Goal: Transaction & Acquisition: Purchase product/service

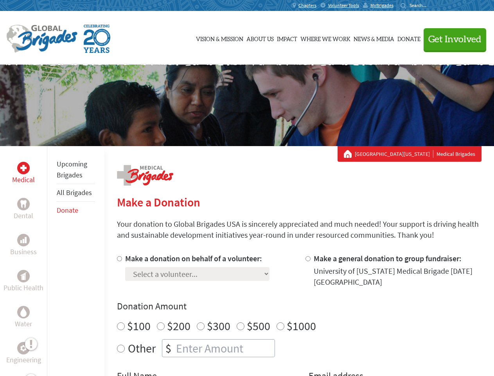
click at [432, 5] on div "Search for:" at bounding box center [416, 5] width 31 height 6
click at [452, 39] on span "Get Involved" at bounding box center [455, 39] width 53 height 9
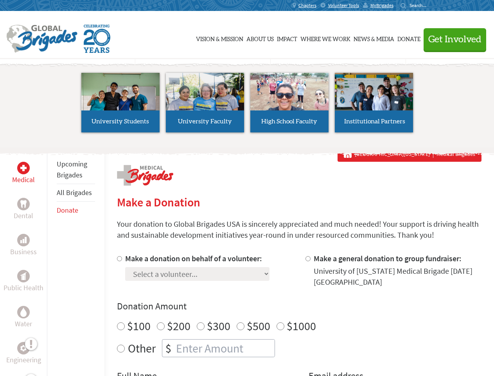
click at [247, 105] on li "High School Faculty" at bounding box center [289, 103] width 85 height 72
click at [52, 261] on div "Upcoming Brigades All Brigades Donate" at bounding box center [76, 334] width 58 height 376
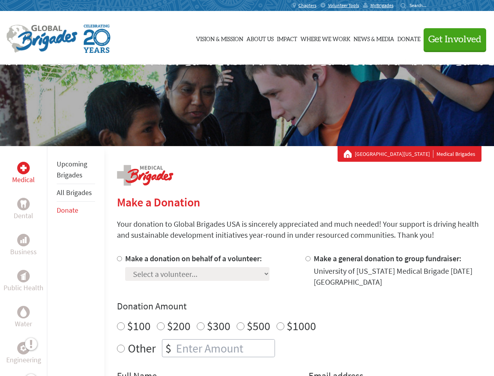
click at [299, 314] on div "Donation Amount $100 $200 $300 $500 $1000 Other $" at bounding box center [299, 328] width 365 height 57
click at [119, 258] on input "Make a donation on behalf of a volunteer:" at bounding box center [119, 258] width 5 height 5
radio input "true"
click at [308, 258] on input "Make a general donation to group fundraiser:" at bounding box center [308, 258] width 5 height 5
radio input "true"
